Goal: Ask a question

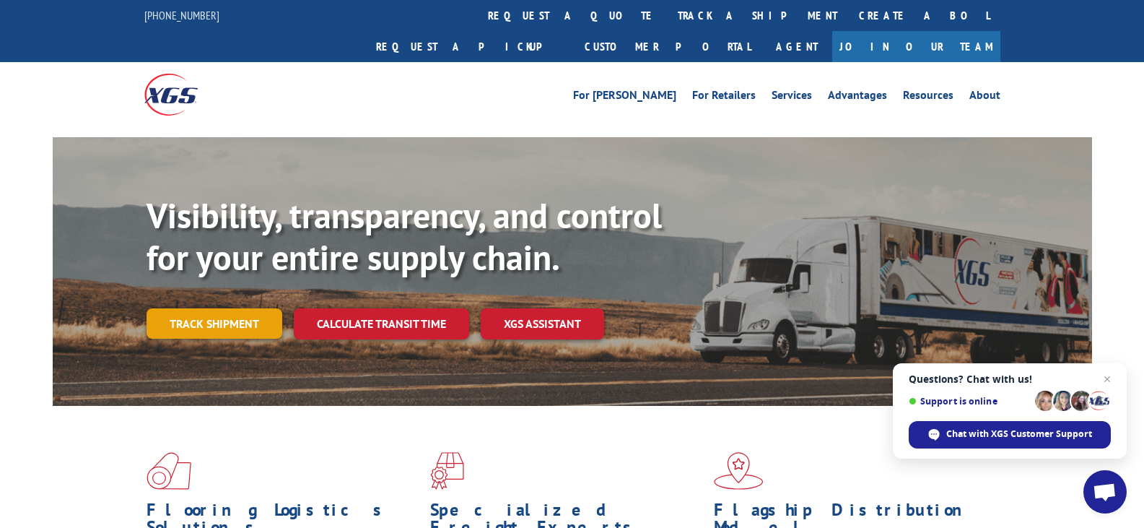
click at [232, 308] on link "Track shipment" at bounding box center [215, 323] width 136 height 30
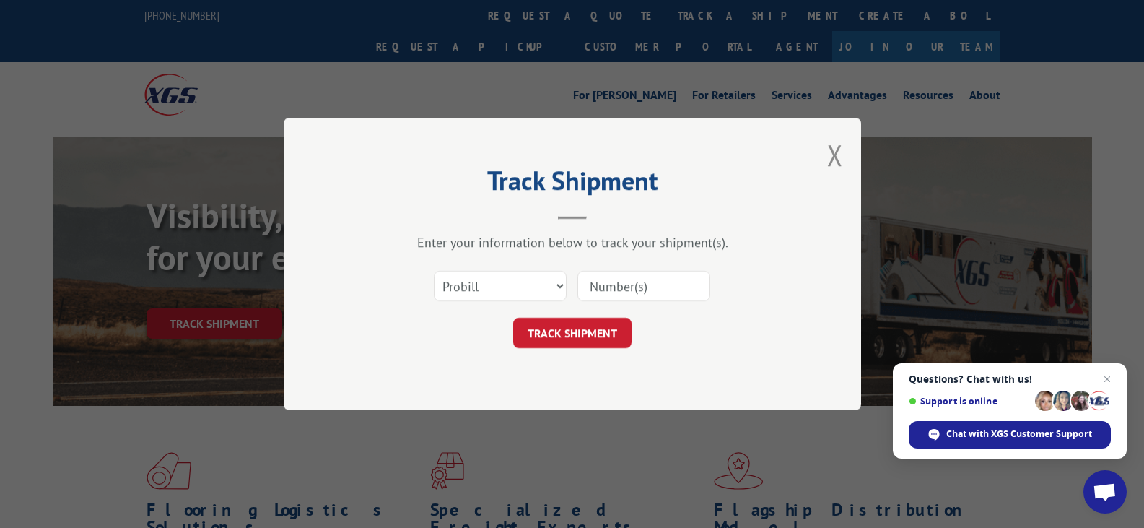
click at [632, 289] on input at bounding box center [643, 286] width 133 height 30
paste input "17604531"
type input "17604531"
drag, startPoint x: 608, startPoint y: 331, endPoint x: 608, endPoint y: 318, distance: 12.3
click at [608, 329] on button "TRACK SHIPMENT" at bounding box center [572, 333] width 118 height 30
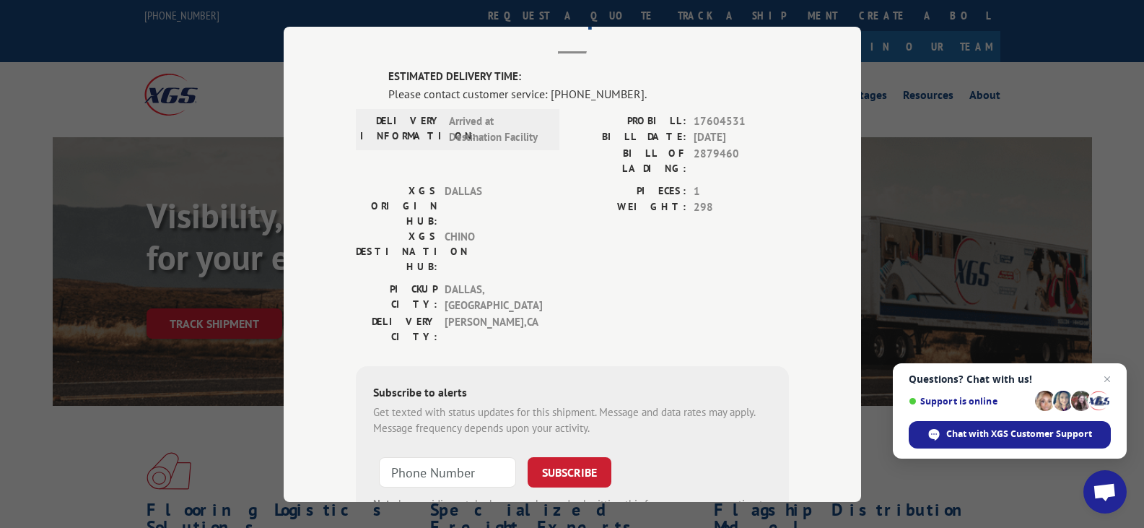
scroll to position [2, 0]
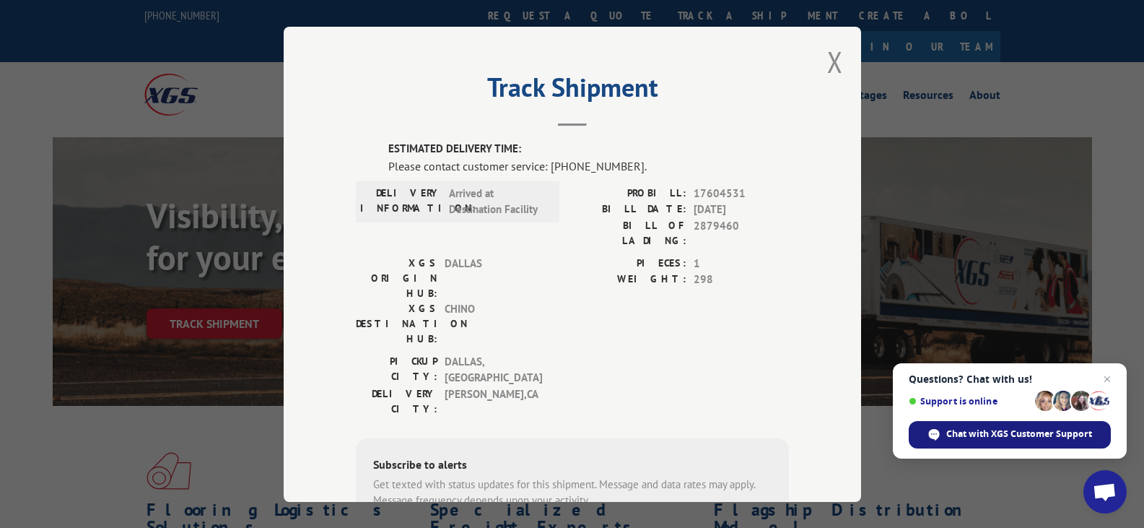
click at [1018, 429] on span "Chat with XGS Customer Support" at bounding box center [1019, 433] width 146 height 13
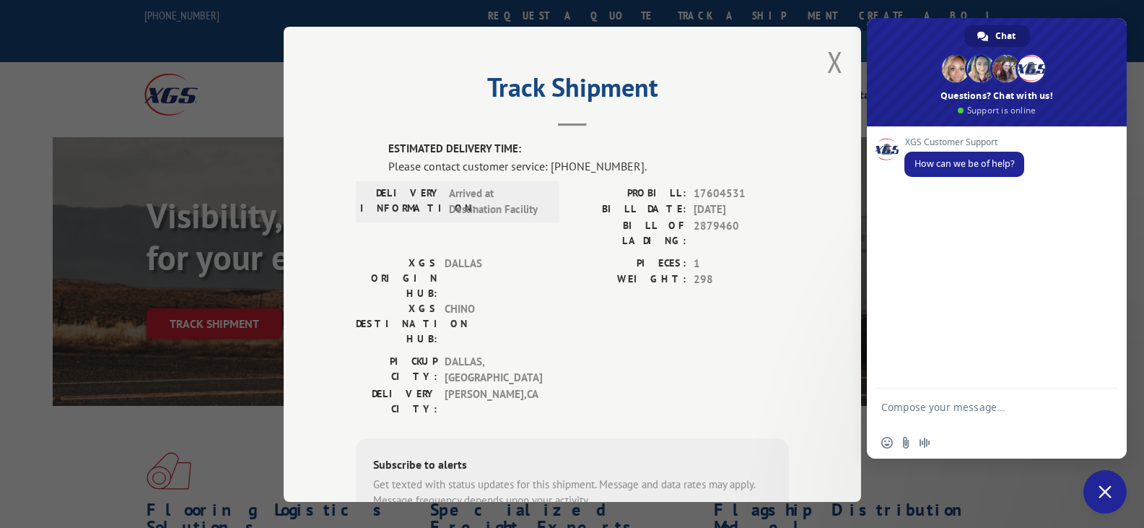
click at [964, 401] on textarea "Compose your message..." at bounding box center [980, 414] width 199 height 26
type textarea "track the order"
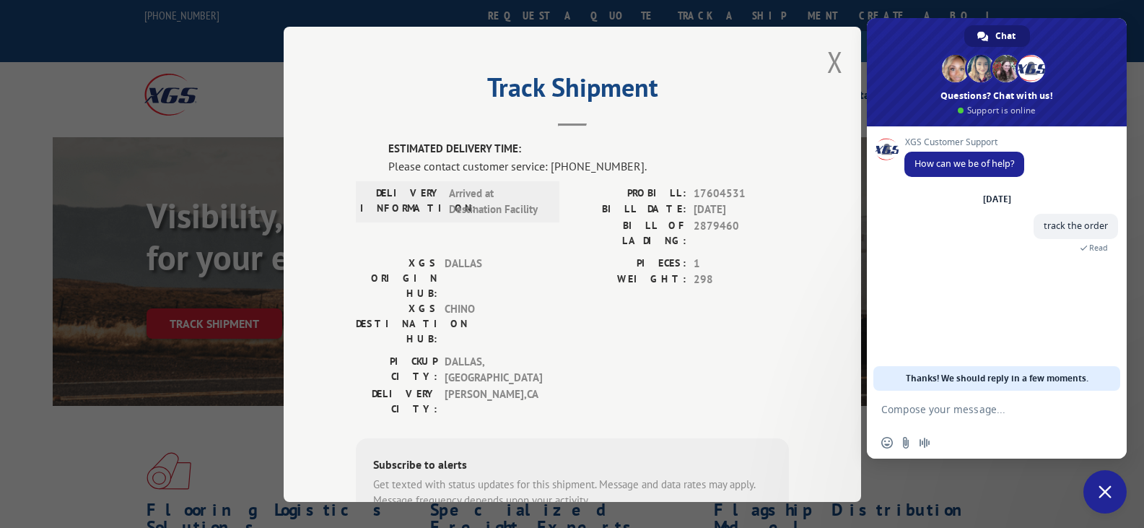
click at [923, 416] on form at bounding box center [980, 409] width 199 height 39
click at [946, 407] on textarea "Compose your message..." at bounding box center [980, 409] width 199 height 13
paste textarea "17604531"
type textarea "17604531"
type textarea "it keeps getting delyaed"
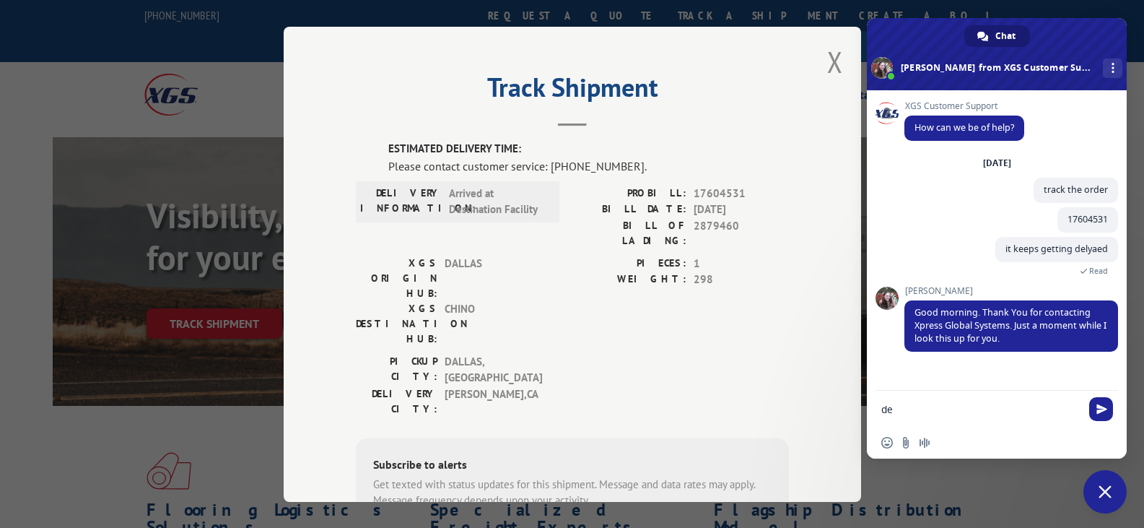
type textarea "d"
click at [961, 406] on textarea "Compose your message..." at bounding box center [980, 409] width 199 height 13
paste textarea "7604531"
type textarea "7604531"
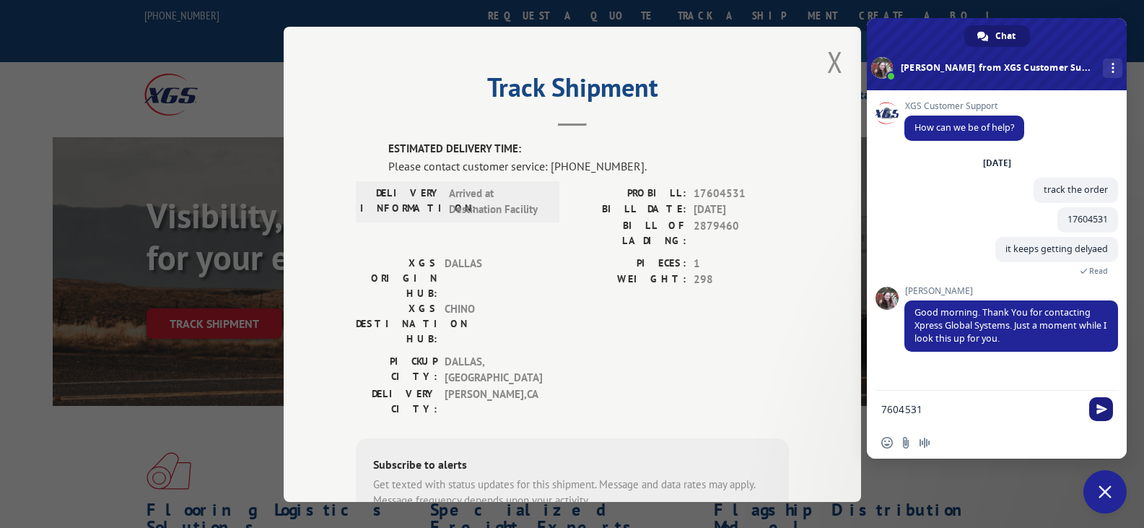
click at [1106, 406] on span "Send" at bounding box center [1101, 408] width 11 height 11
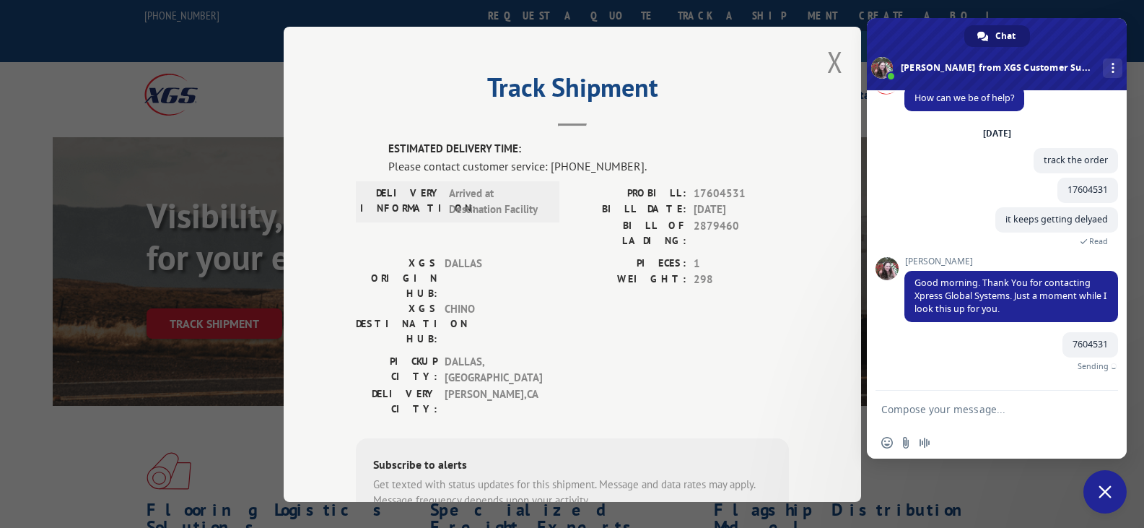
scroll to position [13, 0]
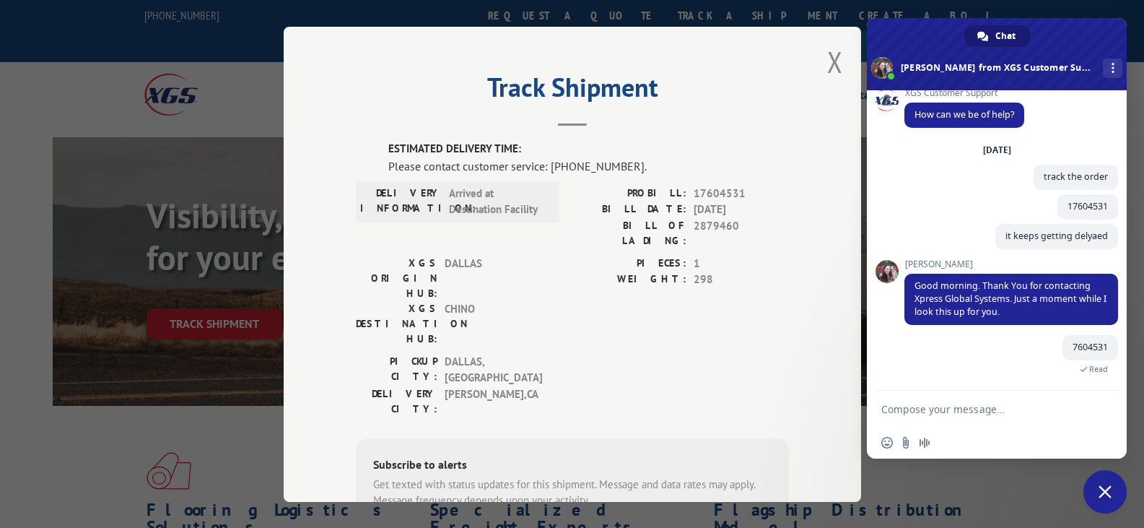
click at [1035, 396] on form at bounding box center [980, 409] width 199 height 39
drag, startPoint x: 1097, startPoint y: 209, endPoint x: 1049, endPoint y: 217, distance: 48.2
click at [1057, 217] on span "17604531" at bounding box center [1087, 206] width 61 height 25
copy span "17604531"
click at [1035, 400] on form at bounding box center [980, 409] width 199 height 39
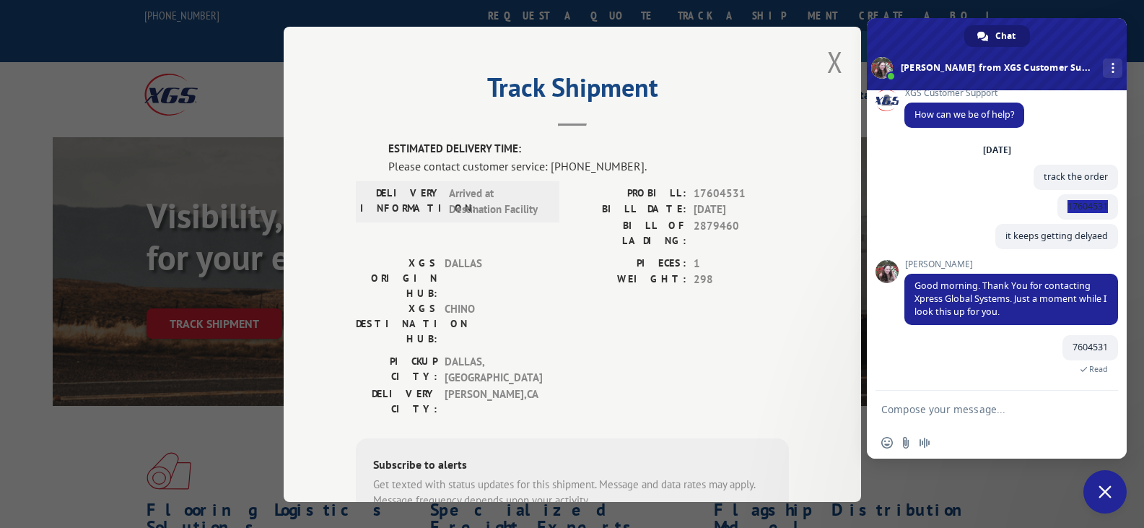
click at [960, 397] on form at bounding box center [980, 409] width 199 height 39
click at [971, 404] on textarea "Compose your message..." at bounding box center [980, 409] width 199 height 13
paste textarea "17604531"
type textarea "17604531"
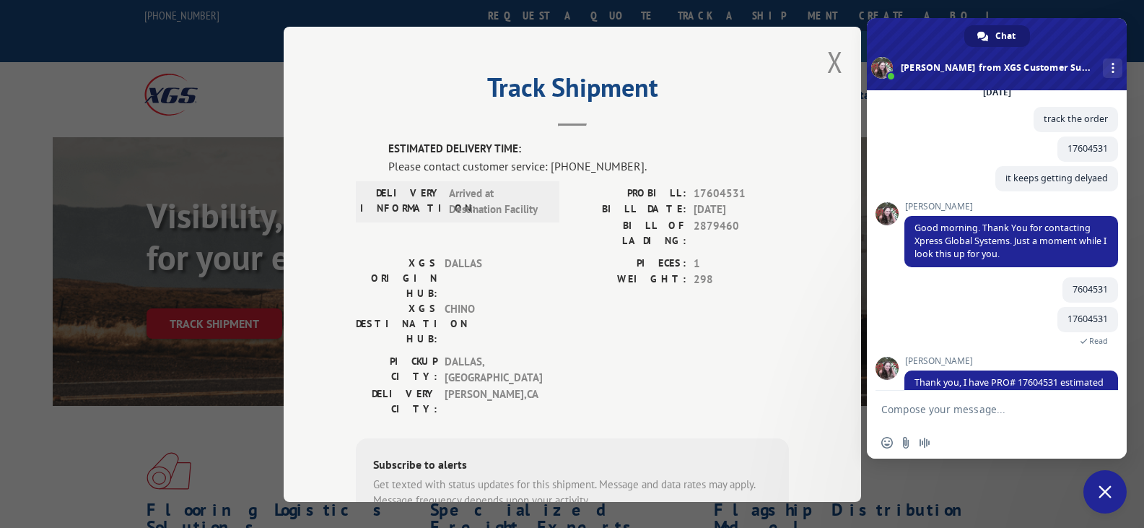
scroll to position [157, 0]
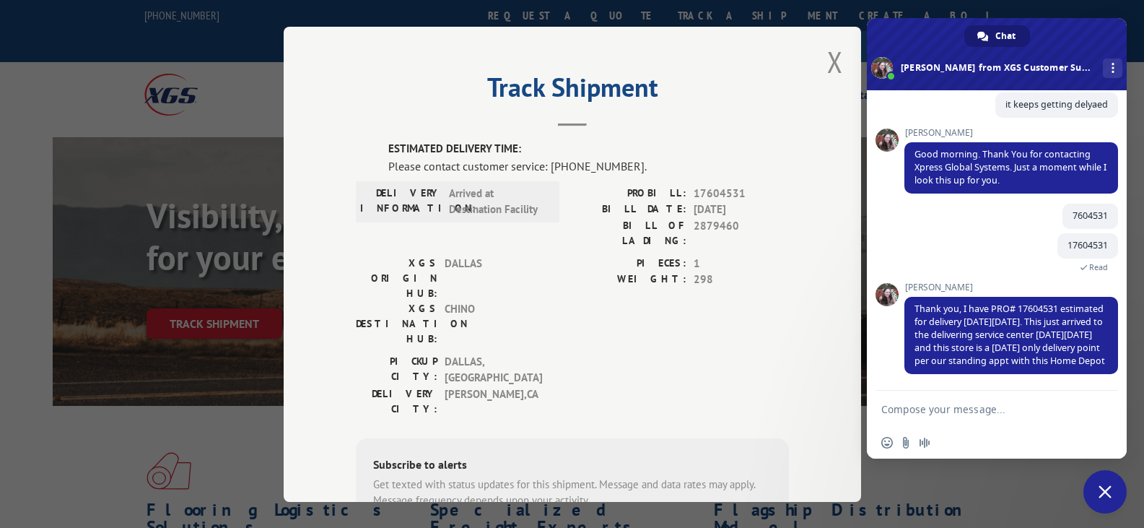
click at [982, 408] on textarea "Compose your message..." at bounding box center [980, 409] width 199 height 13
click at [974, 408] on textarea "Compose your message..." at bounding box center [980, 409] width 199 height 13
click at [969, 414] on textarea "Compose your message..." at bounding box center [980, 409] width 199 height 13
type textarea "s"
type textarea "what is causing the delay"
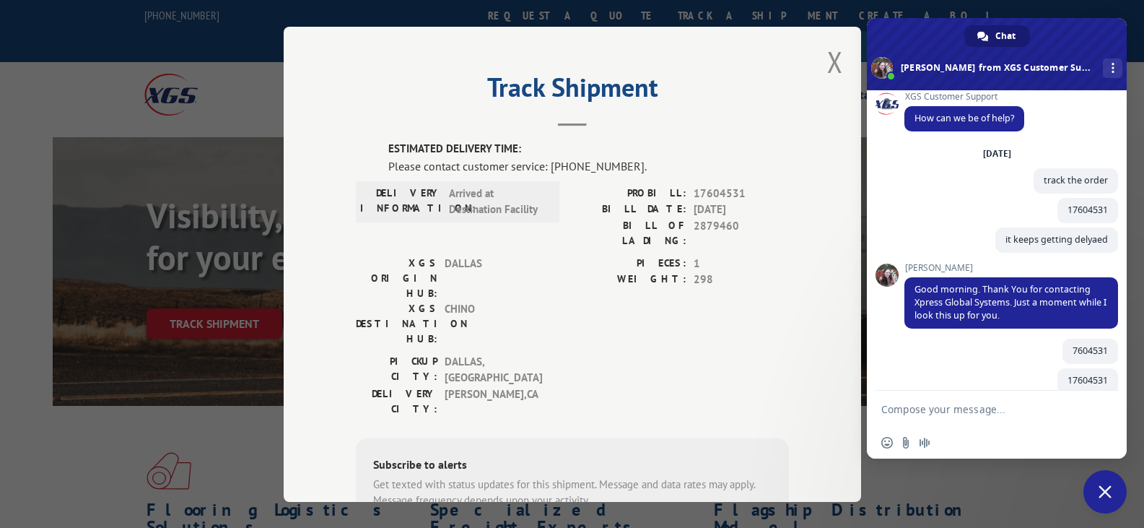
scroll to position [8, 0]
